Goal: Transaction & Acquisition: Purchase product/service

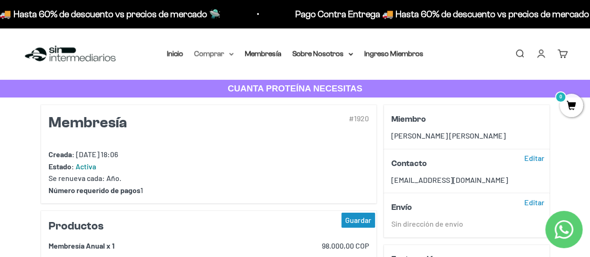
click at [221, 55] on summary "Comprar" at bounding box center [213, 54] width 39 height 12
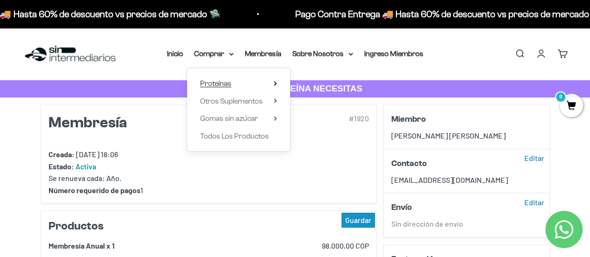
click at [226, 84] on span "Proteínas" at bounding box center [215, 83] width 31 height 8
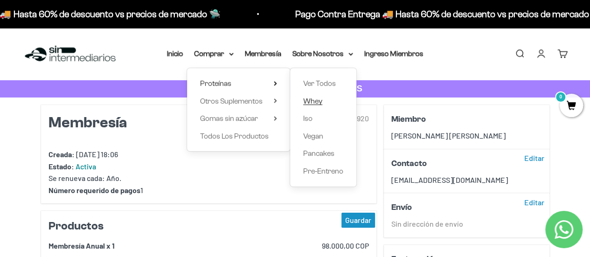
click at [311, 101] on span "Whey" at bounding box center [312, 101] width 19 height 8
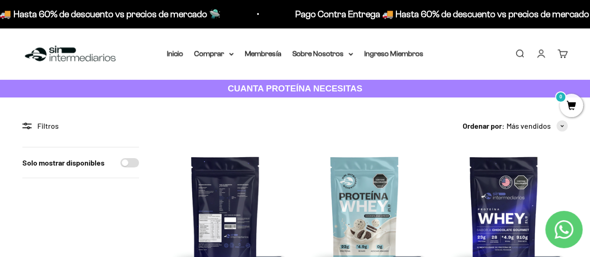
scroll to position [140, 0]
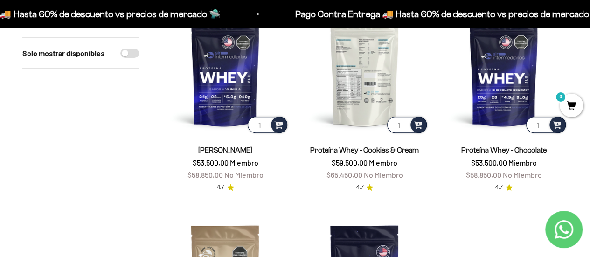
click at [361, 106] on img at bounding box center [364, 71] width 128 height 128
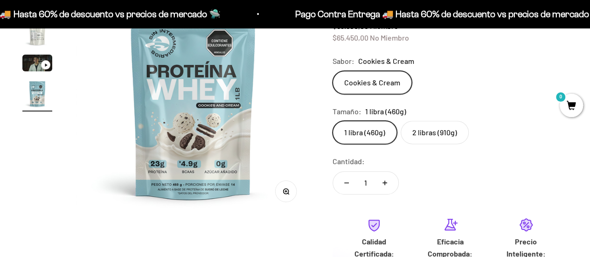
scroll to position [0, 722]
click at [424, 133] on label "2 libras (910g)" at bounding box center [434, 132] width 68 height 23
click at [332, 121] on input "2 libras (910g)" at bounding box center [332, 120] width 0 height 0
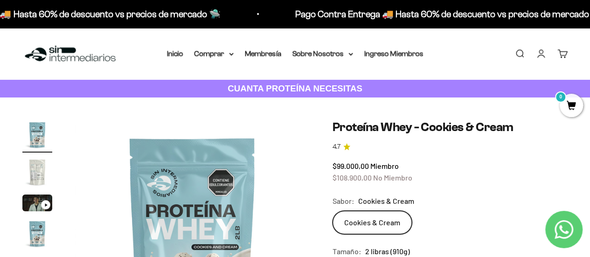
scroll to position [140, 0]
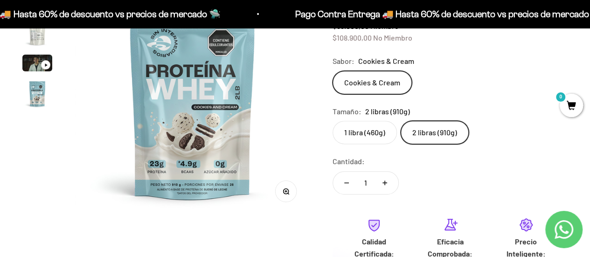
click at [387, 184] on button "Aumentar cantidad" at bounding box center [384, 183] width 27 height 22
type input "2"
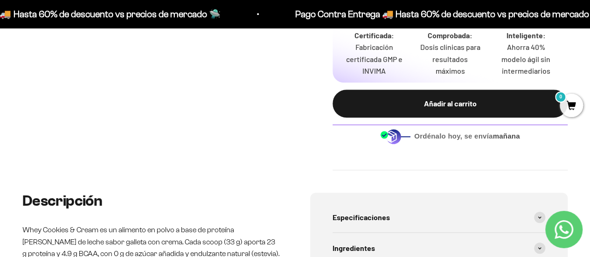
scroll to position [280, 0]
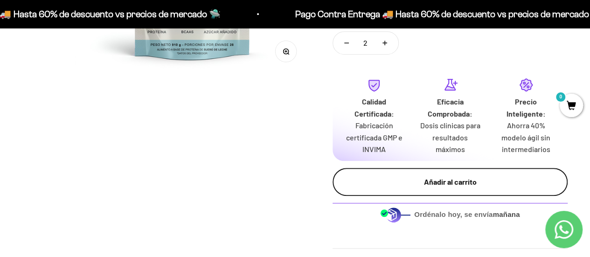
click at [415, 186] on div "Añadir al carrito" at bounding box center [450, 182] width 198 height 12
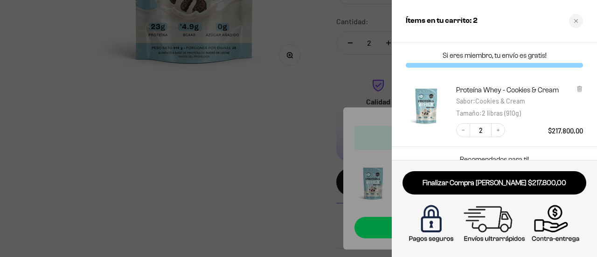
click at [255, 152] on div at bounding box center [298, 128] width 597 height 257
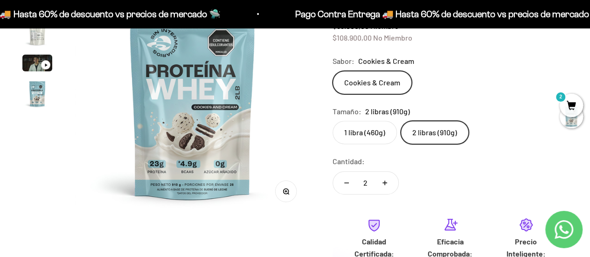
scroll to position [0, 0]
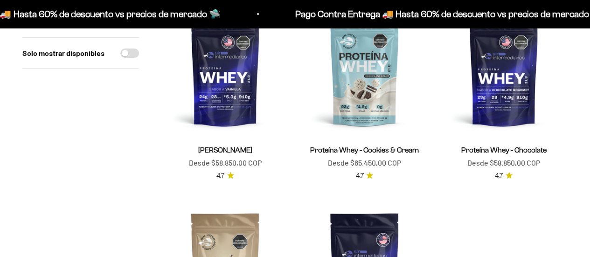
scroll to position [140, 0]
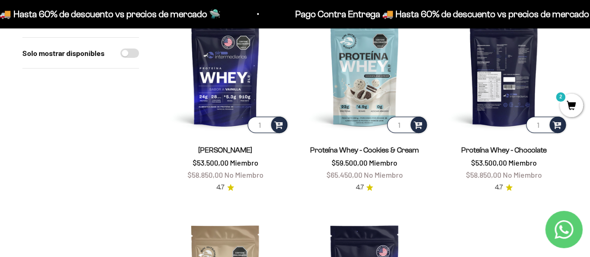
click at [523, 86] on img at bounding box center [504, 71] width 128 height 128
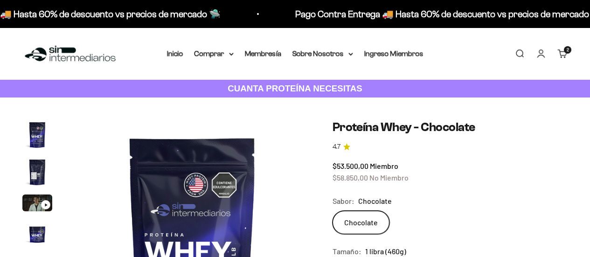
scroll to position [140, 0]
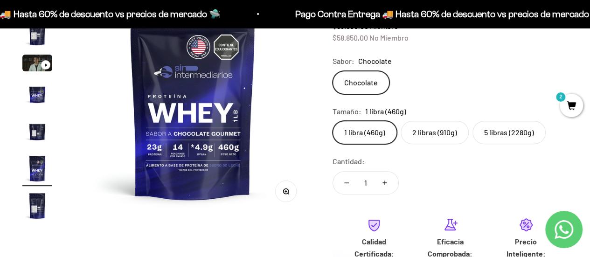
click at [503, 138] on label "5 libras (2280g)" at bounding box center [508, 132] width 73 height 23
click at [332, 121] on input "5 libras (2280g)" at bounding box center [332, 120] width 0 height 0
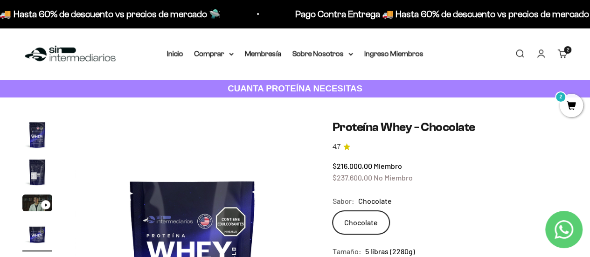
scroll to position [140, 0]
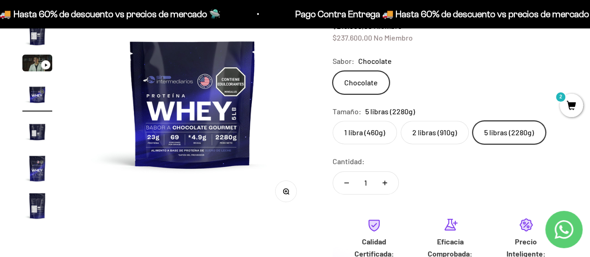
click at [423, 134] on label "2 libras (910g)" at bounding box center [434, 132] width 68 height 23
click at [332, 121] on input "2 libras (910g)" at bounding box center [332, 120] width 0 height 0
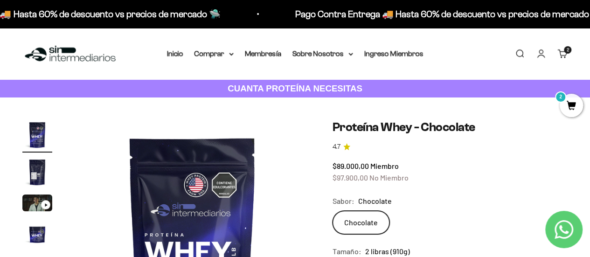
scroll to position [140, 0]
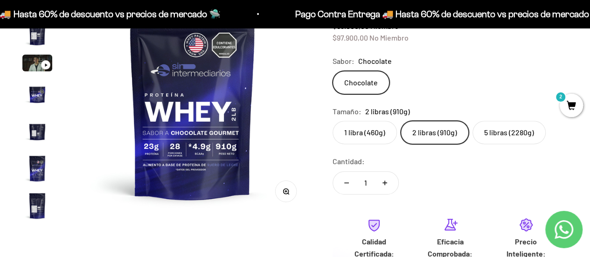
click at [524, 134] on label "5 libras (2280g)" at bounding box center [508, 132] width 73 height 23
click at [332, 121] on input "5 libras (2280g)" at bounding box center [332, 120] width 0 height 0
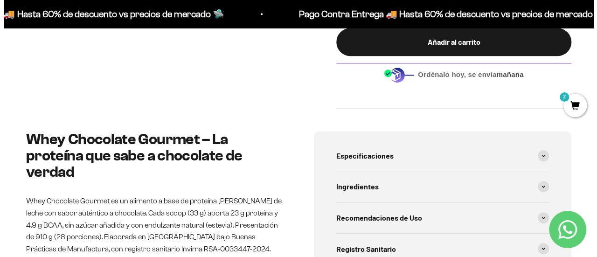
scroll to position [280, 0]
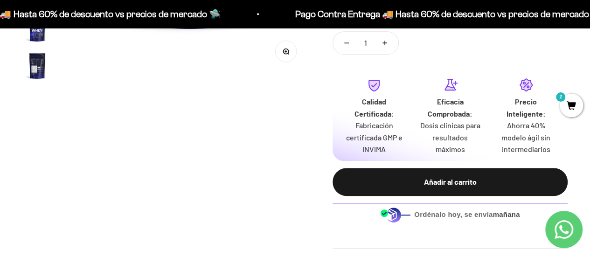
click at [457, 186] on div "Añadir al carrito" at bounding box center [450, 182] width 198 height 12
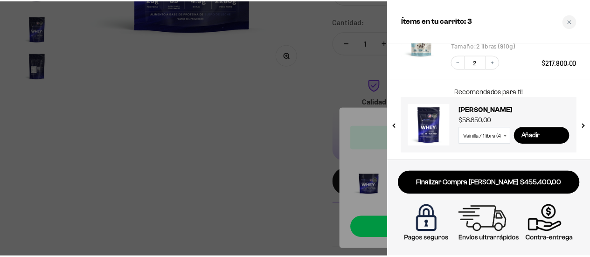
scroll to position [0, 0]
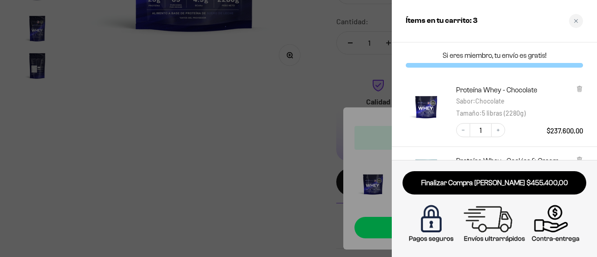
click at [340, 89] on div at bounding box center [298, 128] width 597 height 257
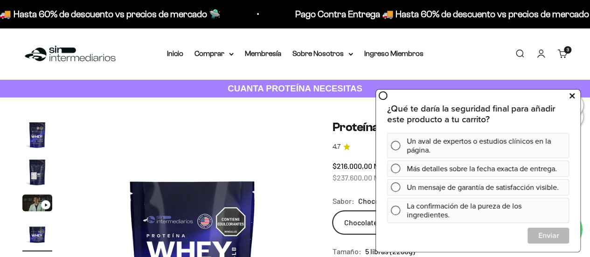
click at [569, 96] on icon at bounding box center [571, 96] width 5 height 12
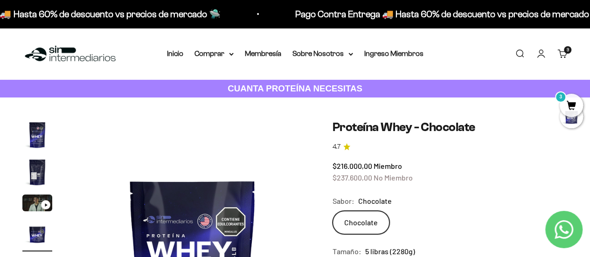
click at [564, 53] on cart-count "3" at bounding box center [567, 49] width 7 height 7
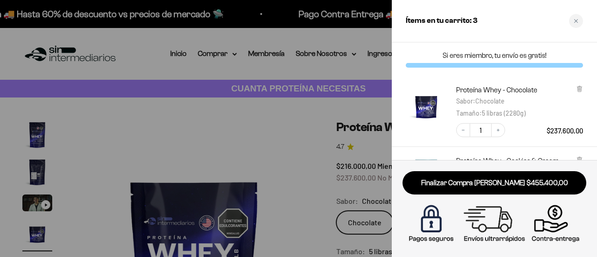
click at [339, 110] on div at bounding box center [298, 128] width 597 height 257
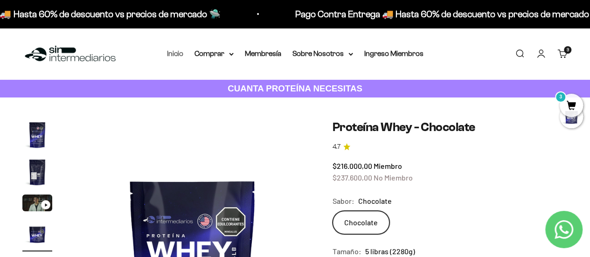
click at [173, 54] on link "Inicio" at bounding box center [175, 53] width 16 height 8
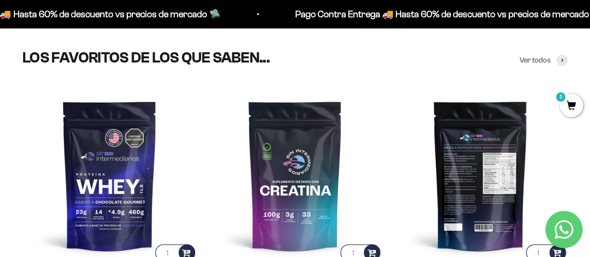
scroll to position [417, 0]
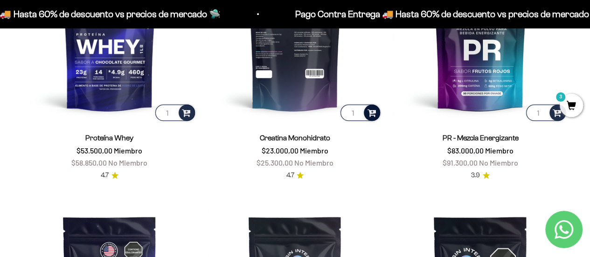
click at [375, 113] on span at bounding box center [371, 112] width 9 height 11
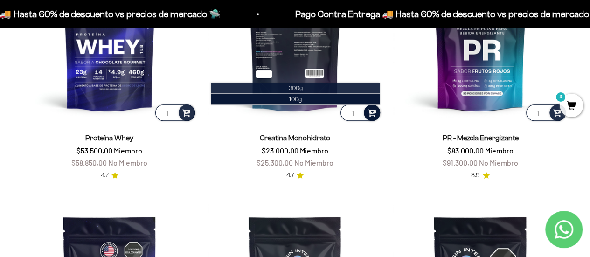
click at [303, 87] on li "300g" at bounding box center [296, 88] width 170 height 11
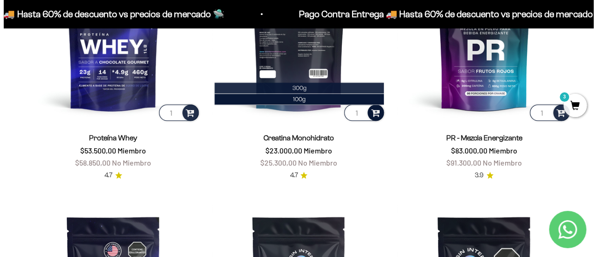
scroll to position [420, 0]
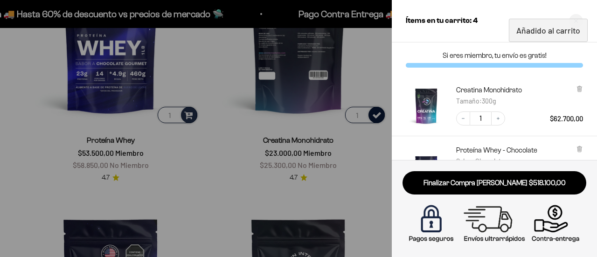
click at [233, 179] on div at bounding box center [298, 128] width 597 height 257
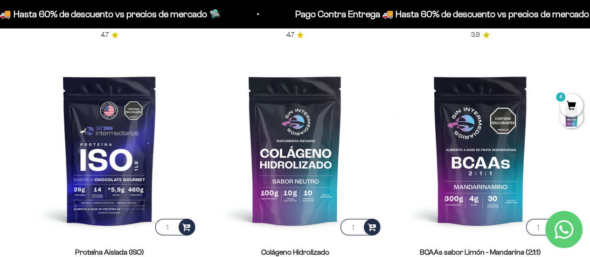
scroll to position [697, 0]
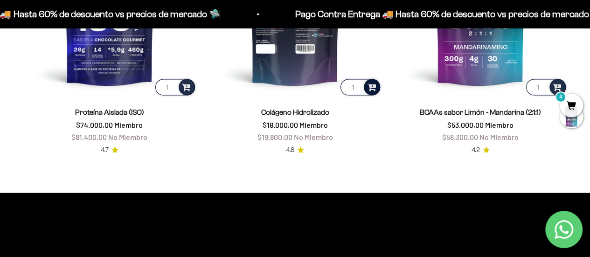
click at [371, 89] on span at bounding box center [371, 86] width 9 height 11
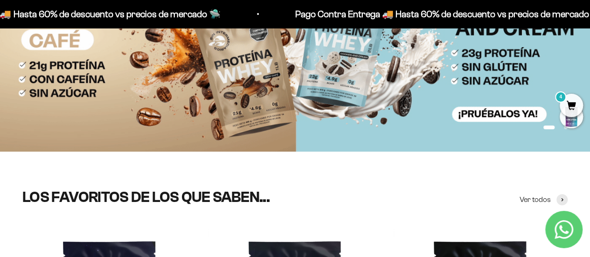
scroll to position [0, 0]
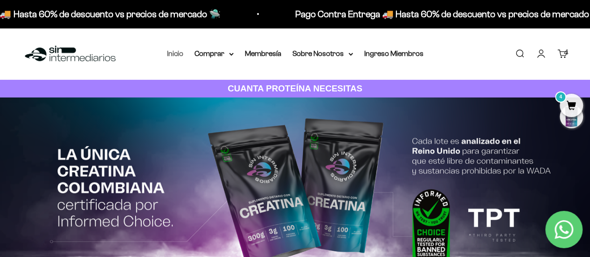
click at [178, 55] on link "Inicio" at bounding box center [175, 53] width 16 height 8
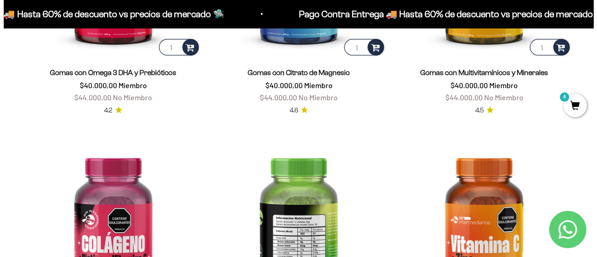
scroll to position [1422, 0]
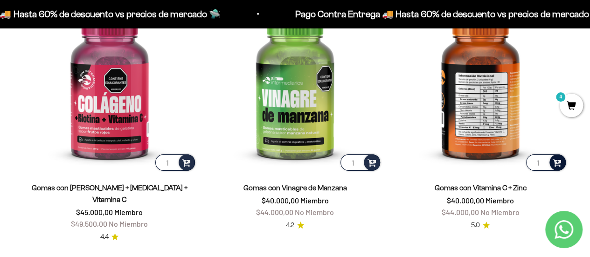
click at [560, 163] on span at bounding box center [556, 162] width 9 height 11
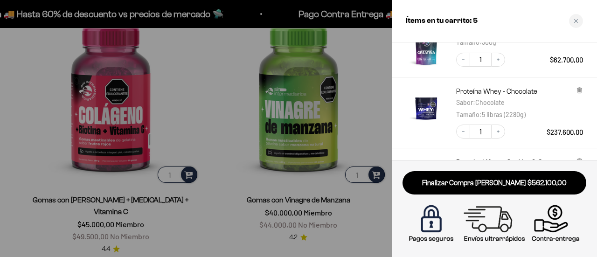
scroll to position [0, 0]
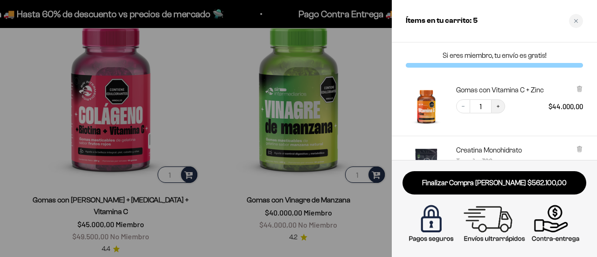
click at [504, 107] on button "Increase quantity" at bounding box center [498, 106] width 14 height 14
click at [498, 109] on button "Increase quantity" at bounding box center [498, 106] width 14 height 14
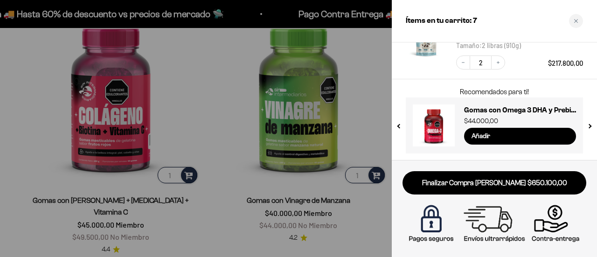
scroll to position [1423, 0]
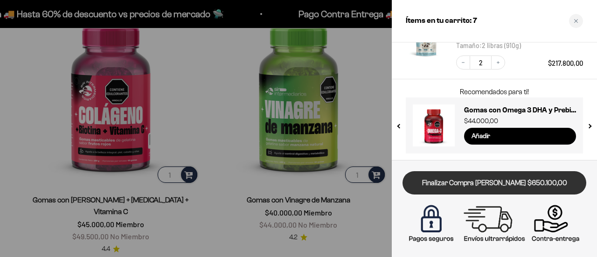
click at [498, 184] on link "Finalizar Compra [PERSON_NAME] $650.100,00" at bounding box center [494, 183] width 184 height 24
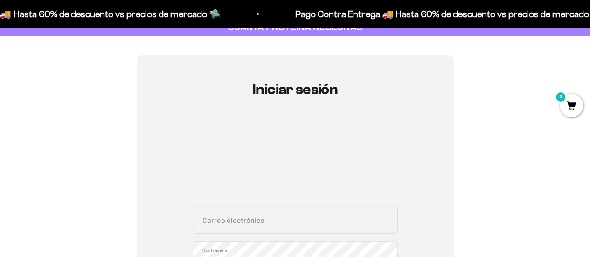
scroll to position [140, 0]
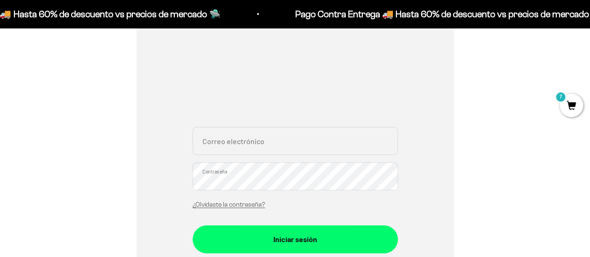
click at [286, 147] on input "Correo electrónico" at bounding box center [295, 141] width 205 height 28
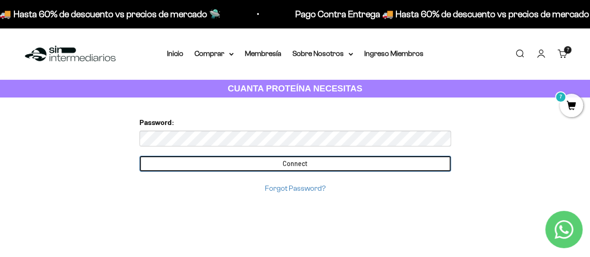
click at [292, 163] on input "Connect" at bounding box center [294, 164] width 311 height 16
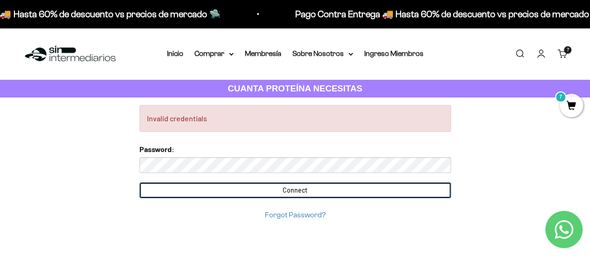
click at [209, 189] on input "Connect" at bounding box center [294, 190] width 311 height 16
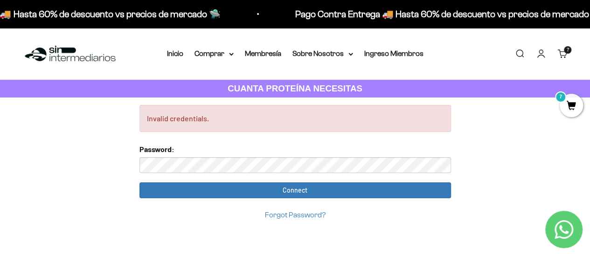
click at [139, 182] on input "Connect" at bounding box center [294, 190] width 311 height 16
click at [562, 50] on link "Carrito 7 artículos 7" at bounding box center [562, 53] width 10 height 10
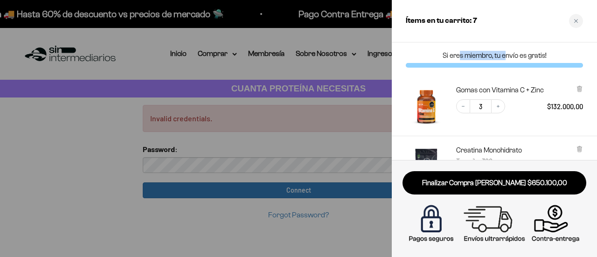
drag, startPoint x: 459, startPoint y: 58, endPoint x: 504, endPoint y: 57, distance: 45.2
click at [504, 57] on p "Si eres miembro, tu envío es gratis!" at bounding box center [494, 55] width 177 height 9
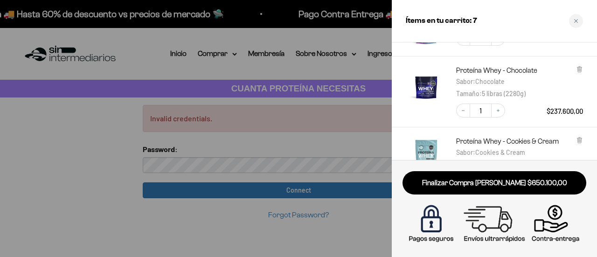
scroll to position [259, 0]
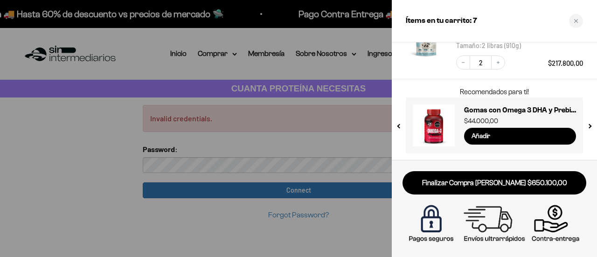
click at [110, 149] on div at bounding box center [298, 128] width 597 height 257
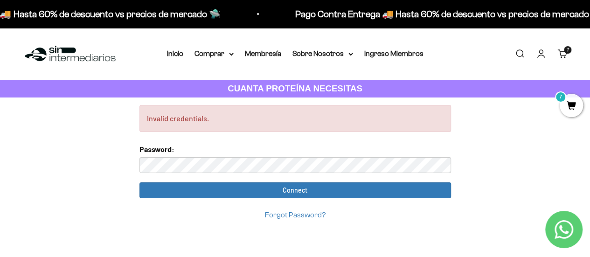
click at [570, 106] on span "7" at bounding box center [570, 105] width 23 height 23
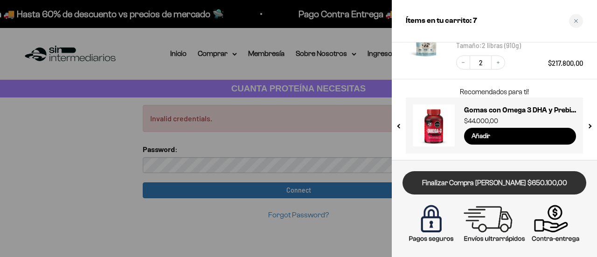
click at [458, 188] on link "Finalizar Compra [PERSON_NAME] $650.100,00" at bounding box center [494, 183] width 184 height 24
